Goal: Transaction & Acquisition: Book appointment/travel/reservation

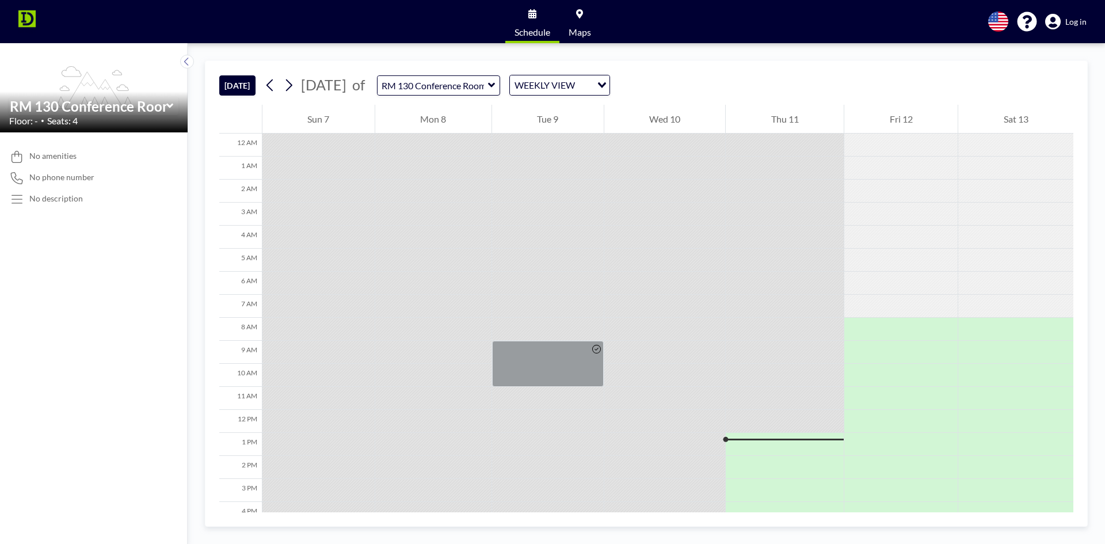
scroll to position [180, 0]
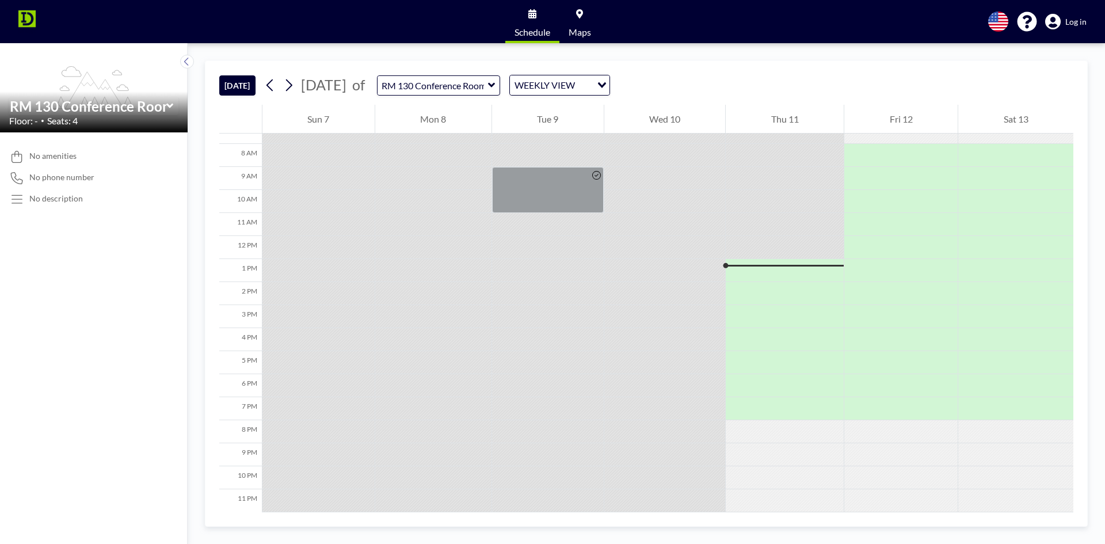
click at [637, 9] on div "Schedule Maps English Polski 日本語 Española Log in" at bounding box center [552, 21] width 1105 height 43
click at [803, 274] on div at bounding box center [785, 273] width 118 height 17
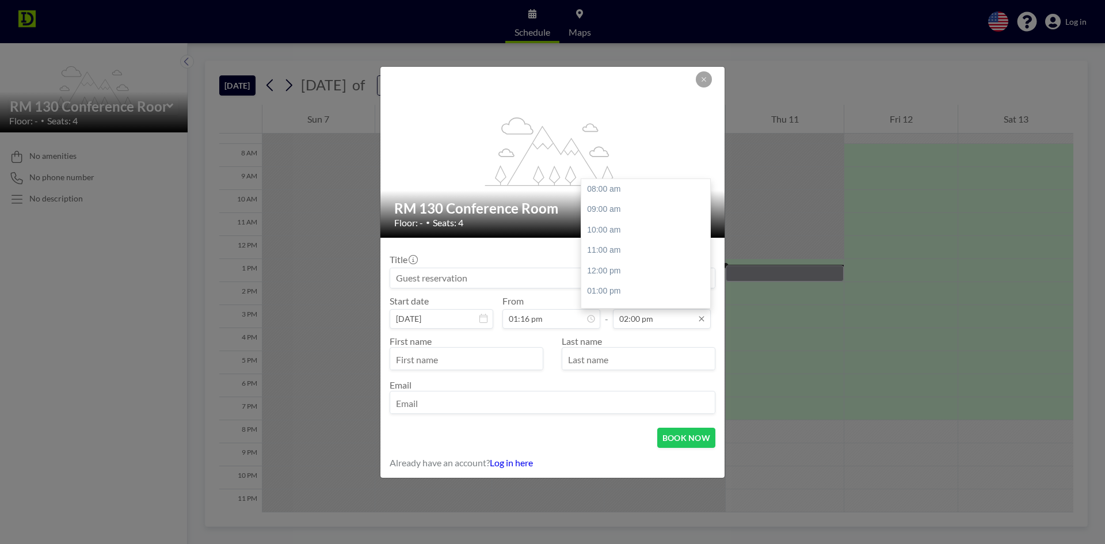
scroll to position [123, 0]
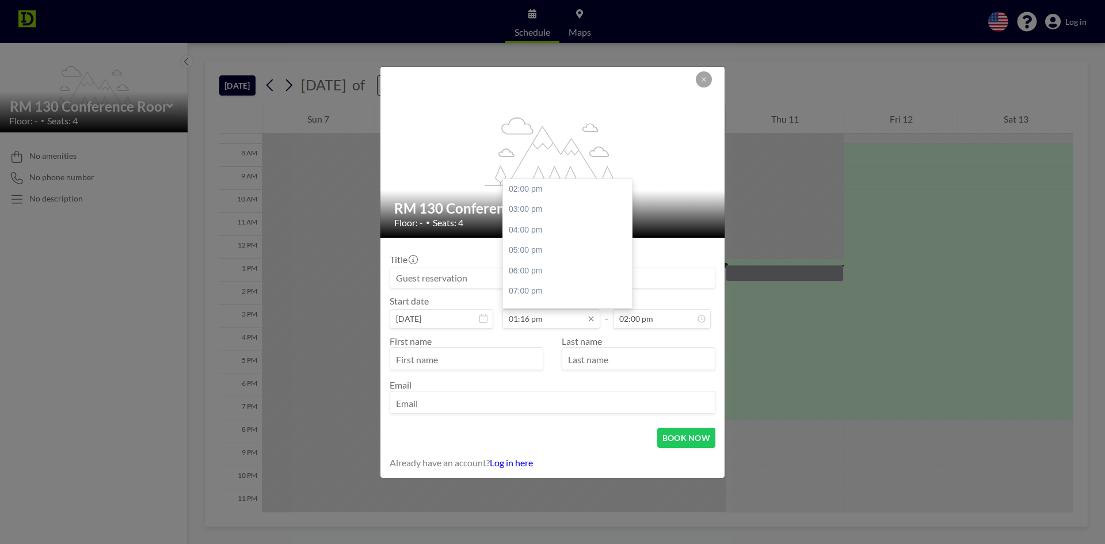
click at [573, 322] on input "01:16 pm" at bounding box center [551, 319] width 98 height 20
type input "0"
type input "1"
drag, startPoint x: 520, startPoint y: 319, endPoint x: 528, endPoint y: 320, distance: 7.6
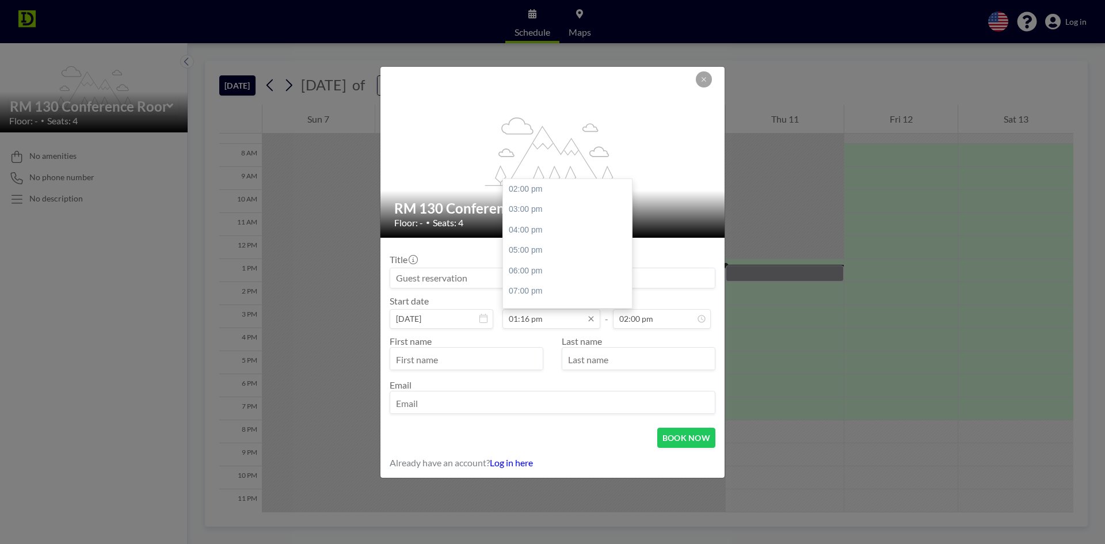
click at [528, 320] on input "01:16 pm" at bounding box center [551, 319] width 98 height 20
type input "01:30 pm"
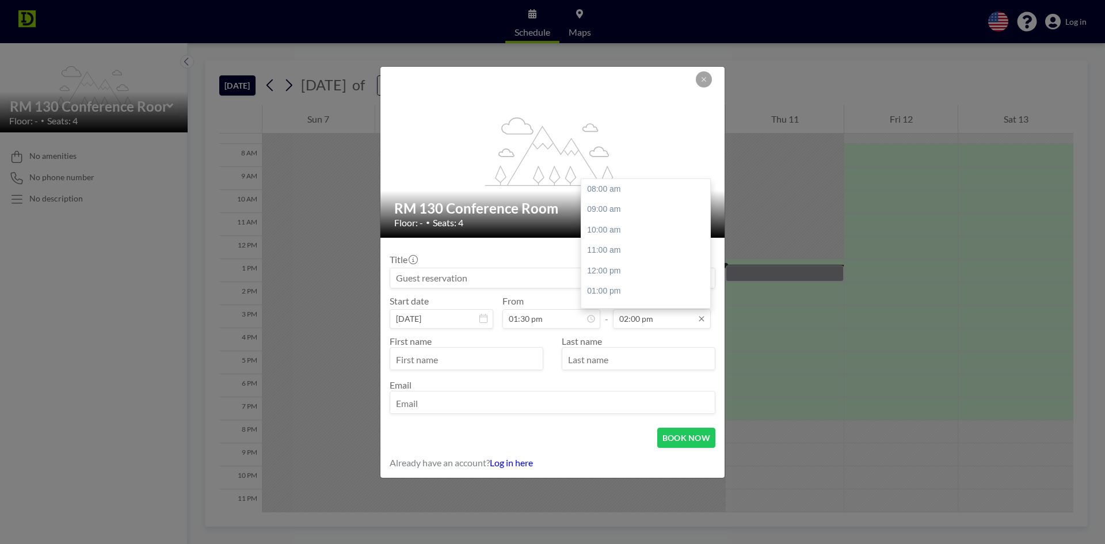
click at [635, 320] on input "02:00 pm" at bounding box center [662, 319] width 98 height 20
click at [599, 232] on div "04:00 pm" at bounding box center [648, 229] width 135 height 21
type input "04:00 pm"
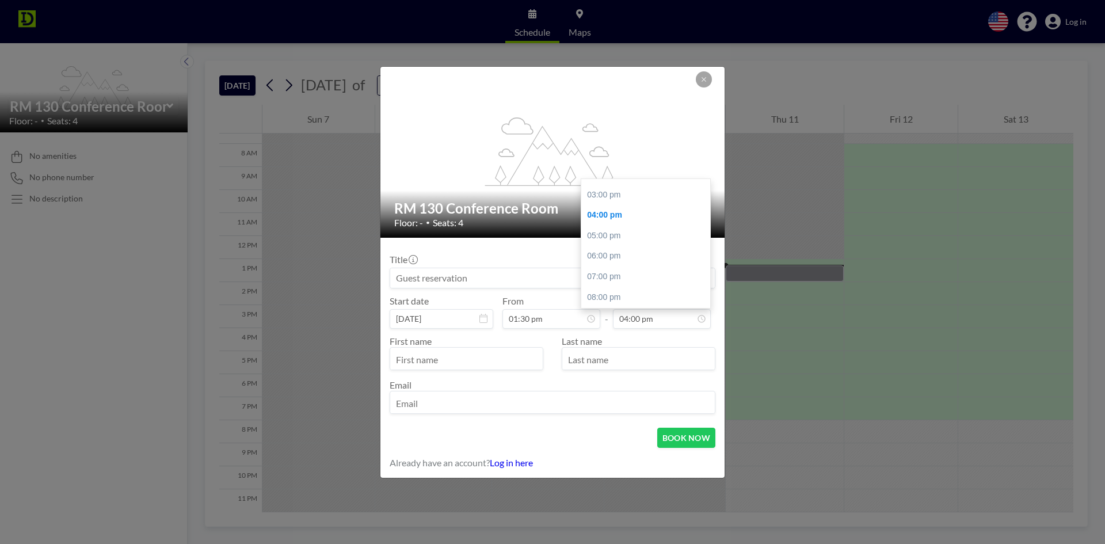
drag, startPoint x: 620, startPoint y: 316, endPoint x: 727, endPoint y: 320, distance: 107.1
click at [727, 320] on div "flex-grow: 1.2; RM 130 Conference Room Floor: - • Seats: 4 Title Start date [DA…" at bounding box center [552, 272] width 1105 height 544
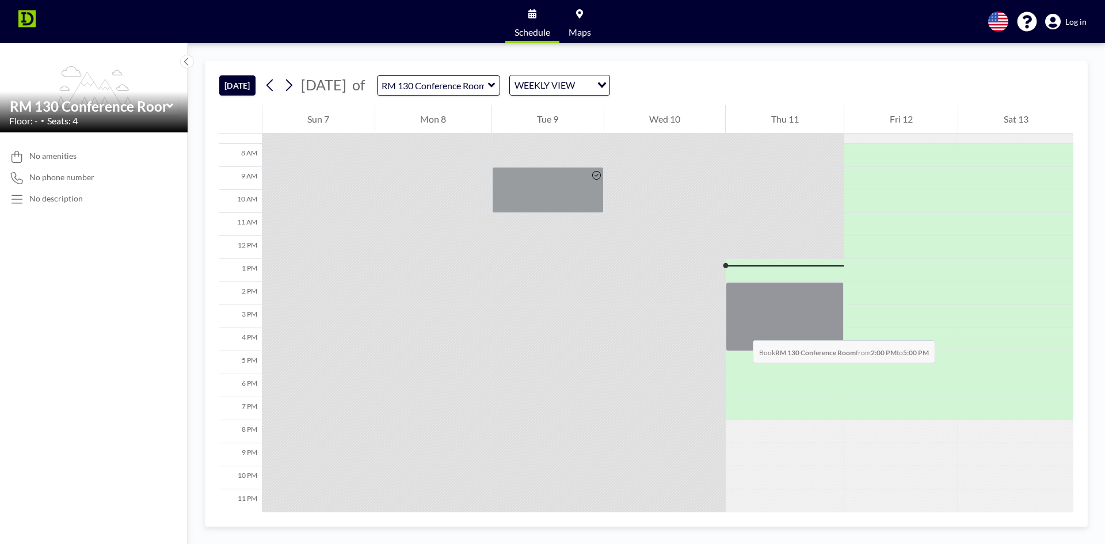
drag, startPoint x: 744, startPoint y: 279, endPoint x: 741, endPoint y: 329, distance: 50.1
click at [741, 329] on div at bounding box center [785, 316] width 118 height 69
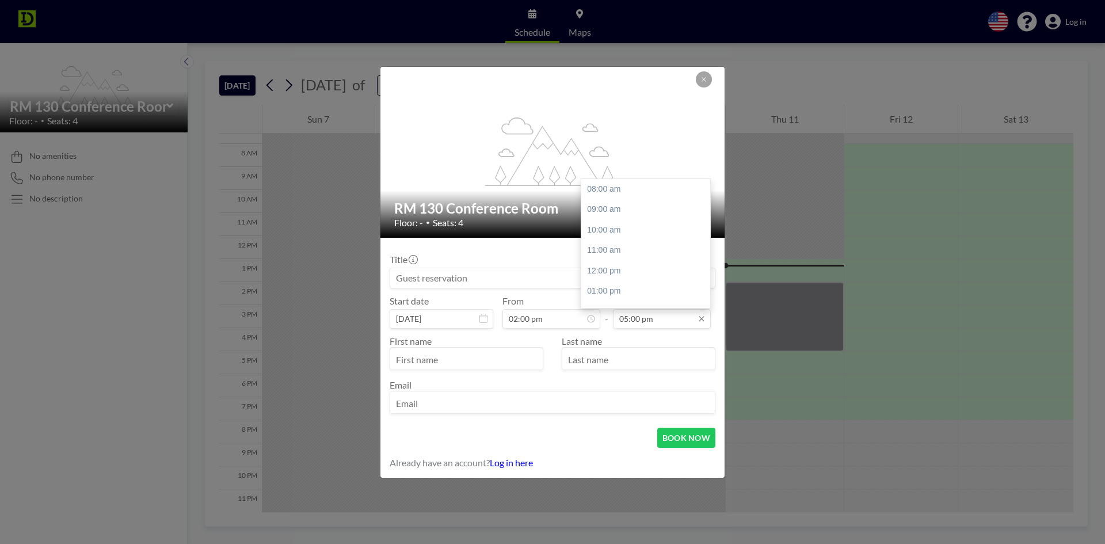
click at [663, 324] on input "05:00 pm" at bounding box center [662, 319] width 98 height 20
click at [628, 219] on div "04:00 pm" at bounding box center [648, 215] width 135 height 21
type input "04:00 pm"
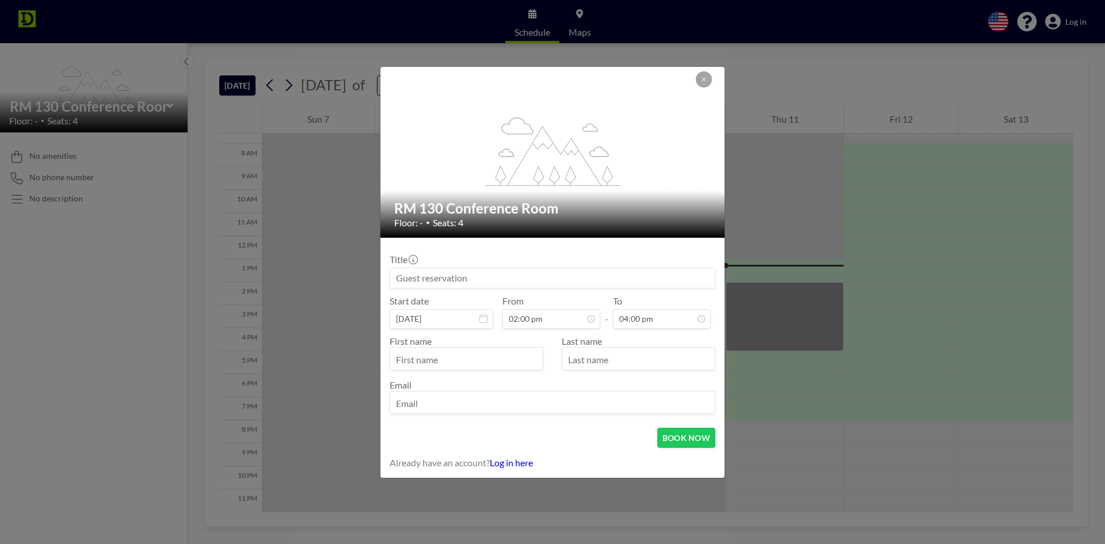
click at [494, 270] on input at bounding box center [552, 278] width 324 height 20
click at [504, 278] on input "[PERSON_NAME] and [PERSON_NAME] Invade 130" at bounding box center [552, 278] width 324 height 20
type input "[PERSON_NAME] and [PERSON_NAME] Invade 130"
click at [689, 429] on button "BOOK NOW" at bounding box center [686, 437] width 58 height 20
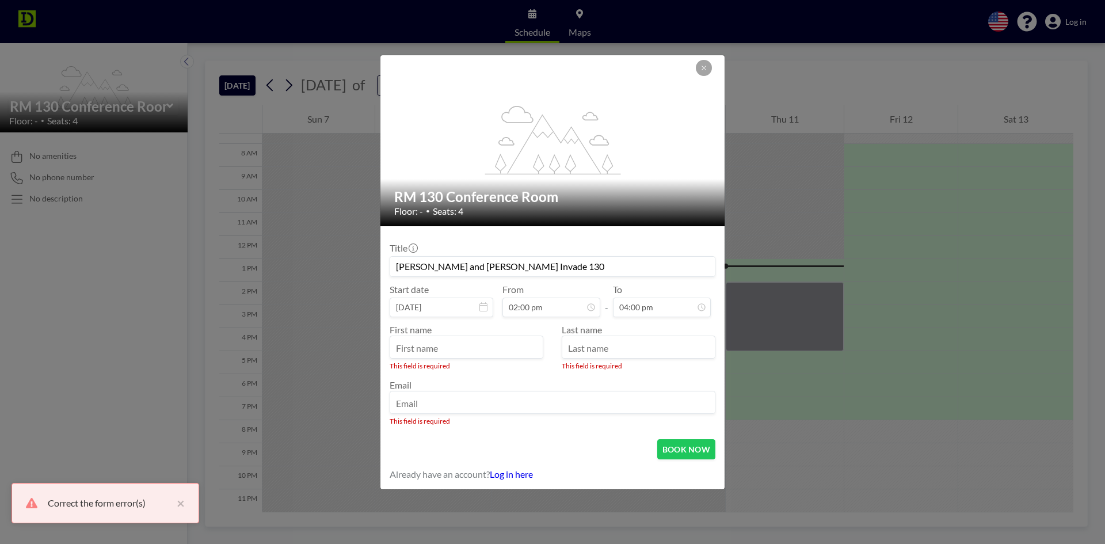
click at [486, 352] on input "text" at bounding box center [466, 348] width 152 height 20
click at [450, 347] on input "text" at bounding box center [466, 348] width 152 height 20
type input "Mark"
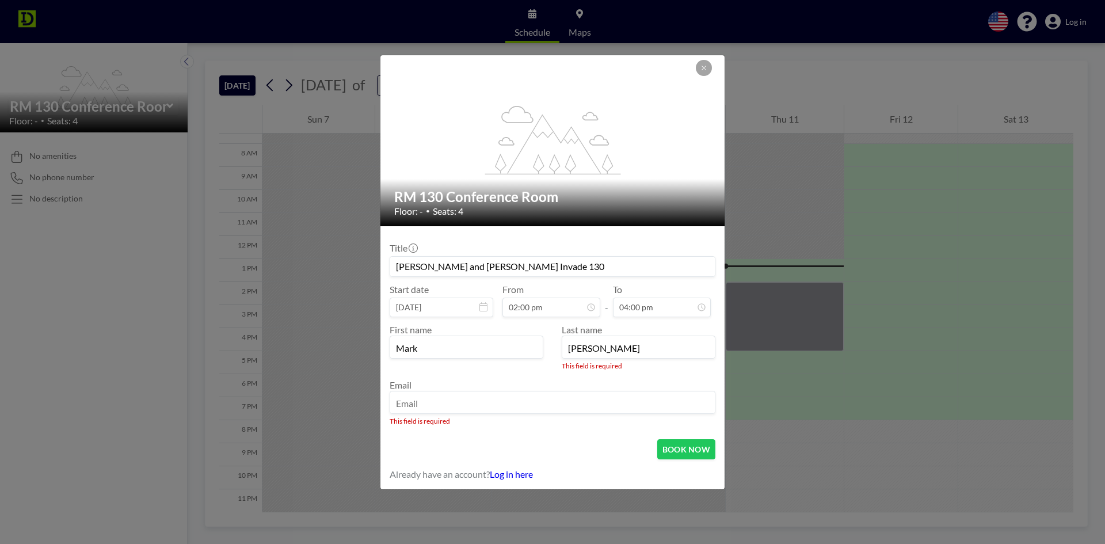
type input "[PERSON_NAME]"
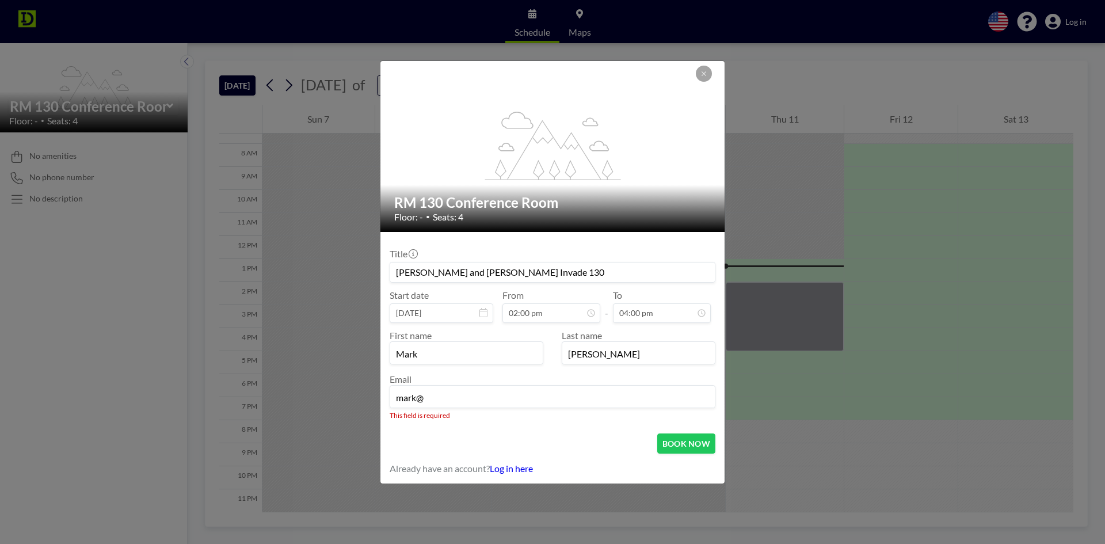
type input "[EMAIL_ADDRESS][DOMAIN_NAME]"
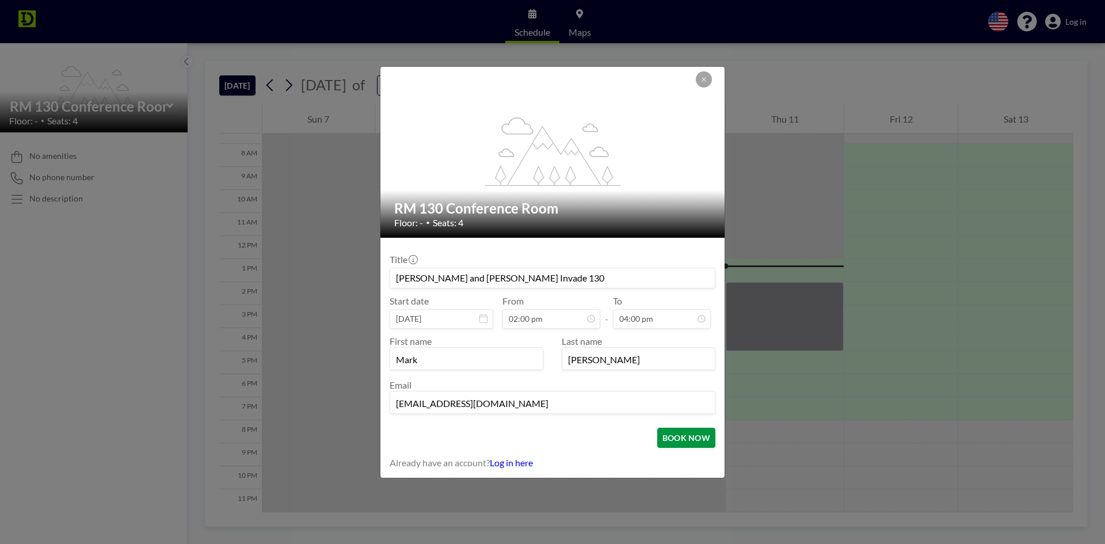
click at [668, 445] on button "BOOK NOW" at bounding box center [686, 437] width 58 height 20
